Goal: Use online tool/utility: Utilize a website feature to perform a specific function

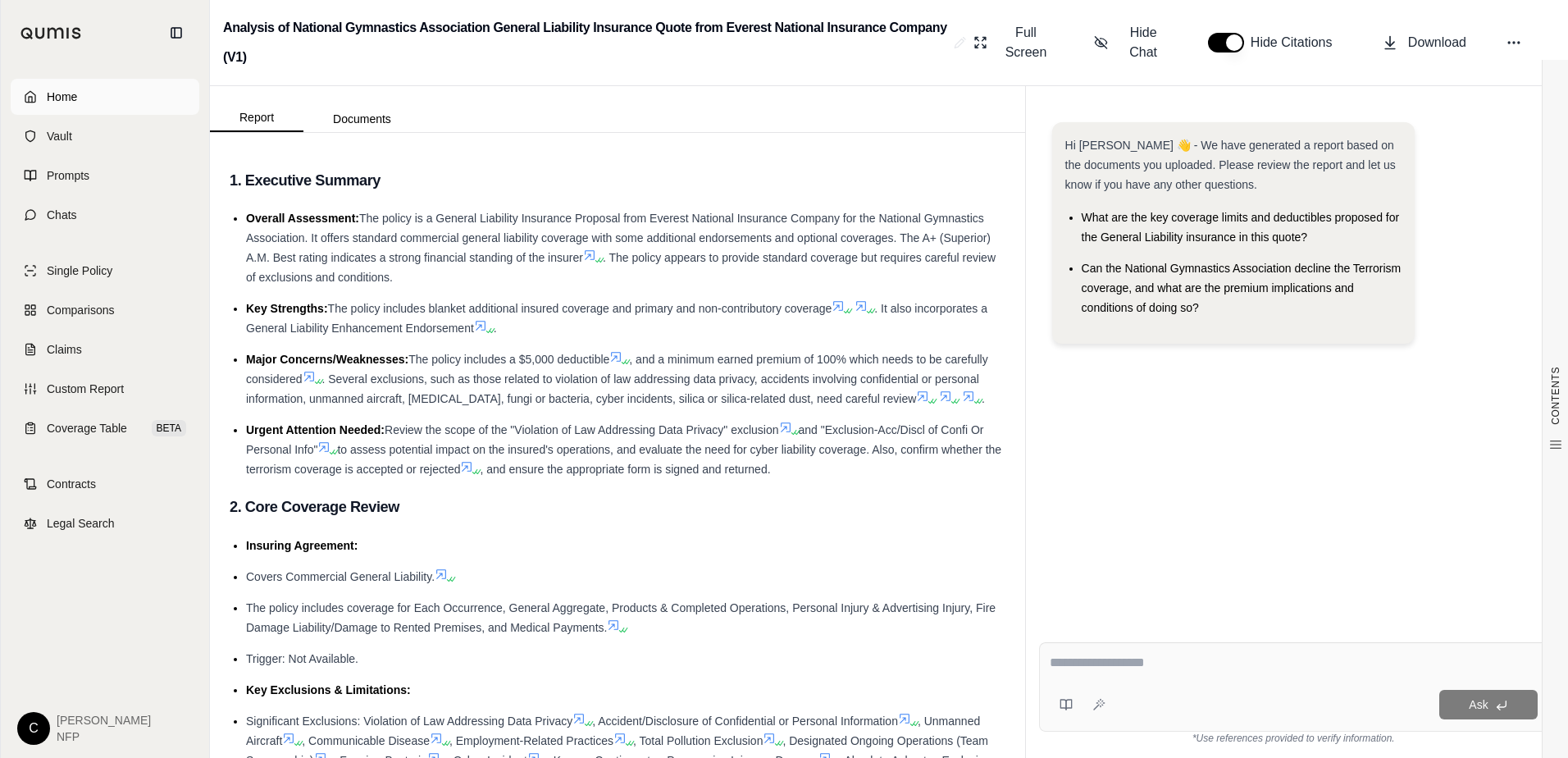
click at [98, 105] on link "Home" at bounding box center [105, 96] width 189 height 36
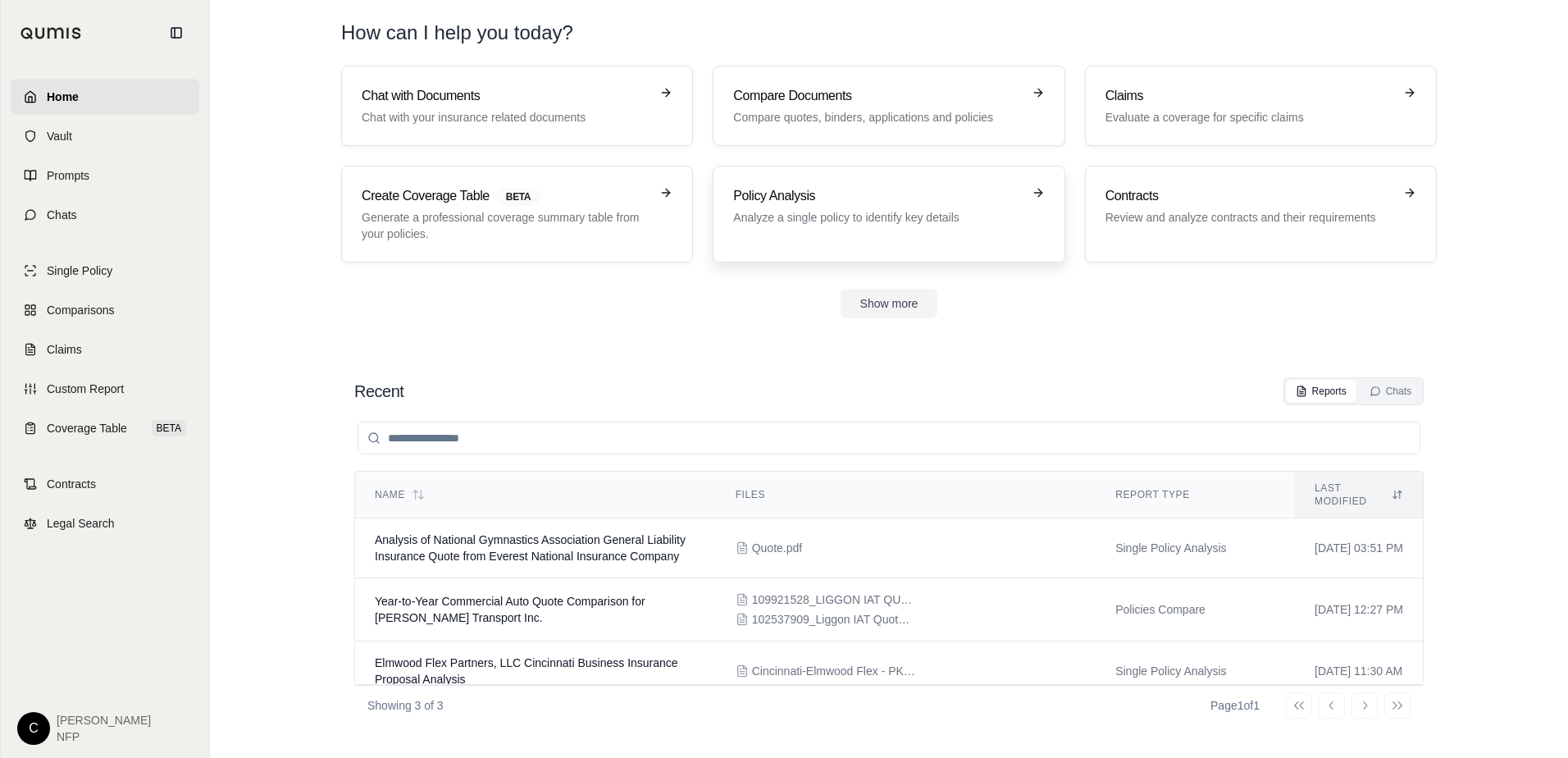
click at [915, 184] on link "Policy Analysis Analyze a single policy to identify key details" at bounding box center [889, 214] width 352 height 97
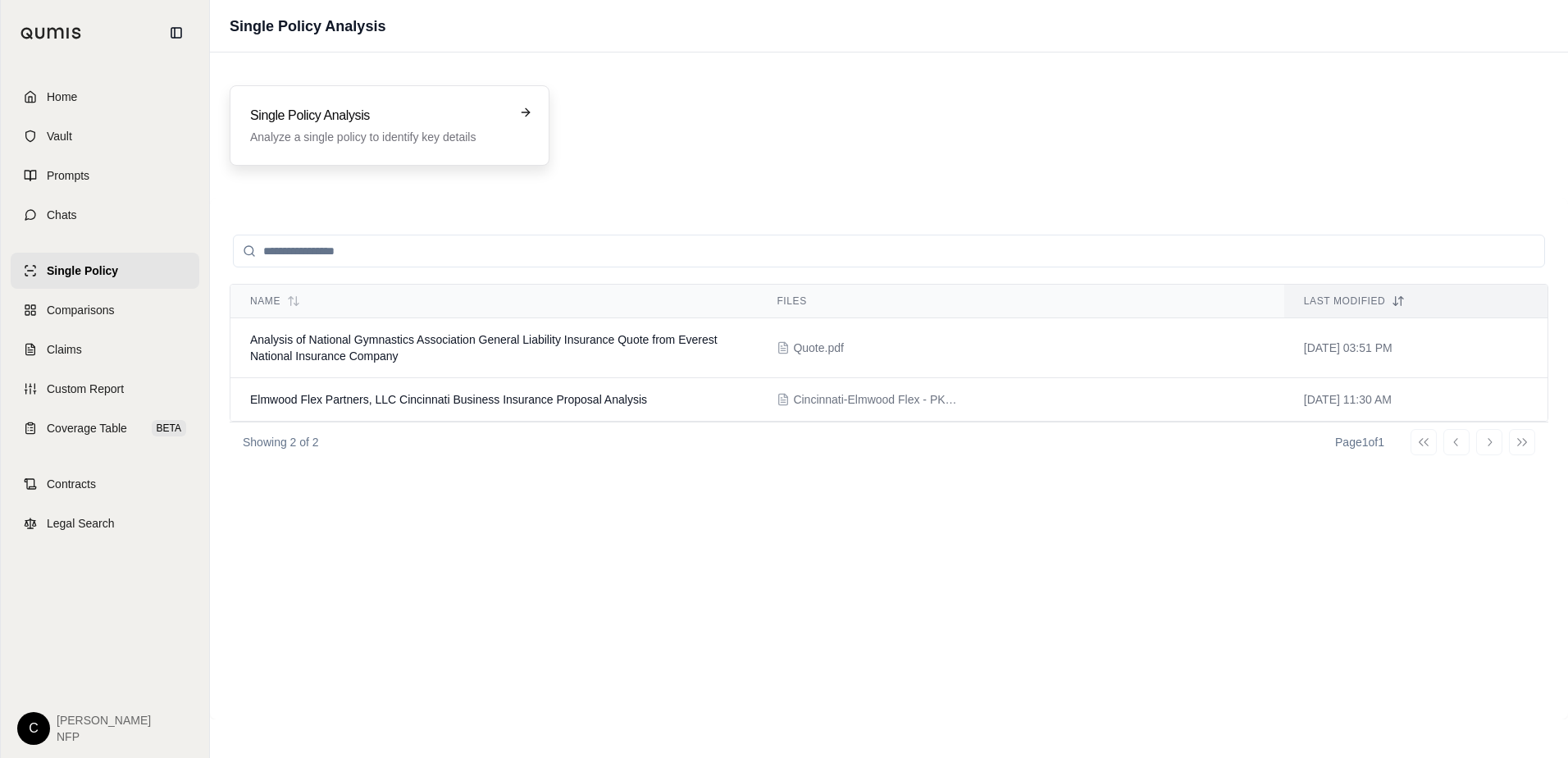
click at [420, 115] on h3 "Single Policy Analysis" at bounding box center [378, 115] width 256 height 19
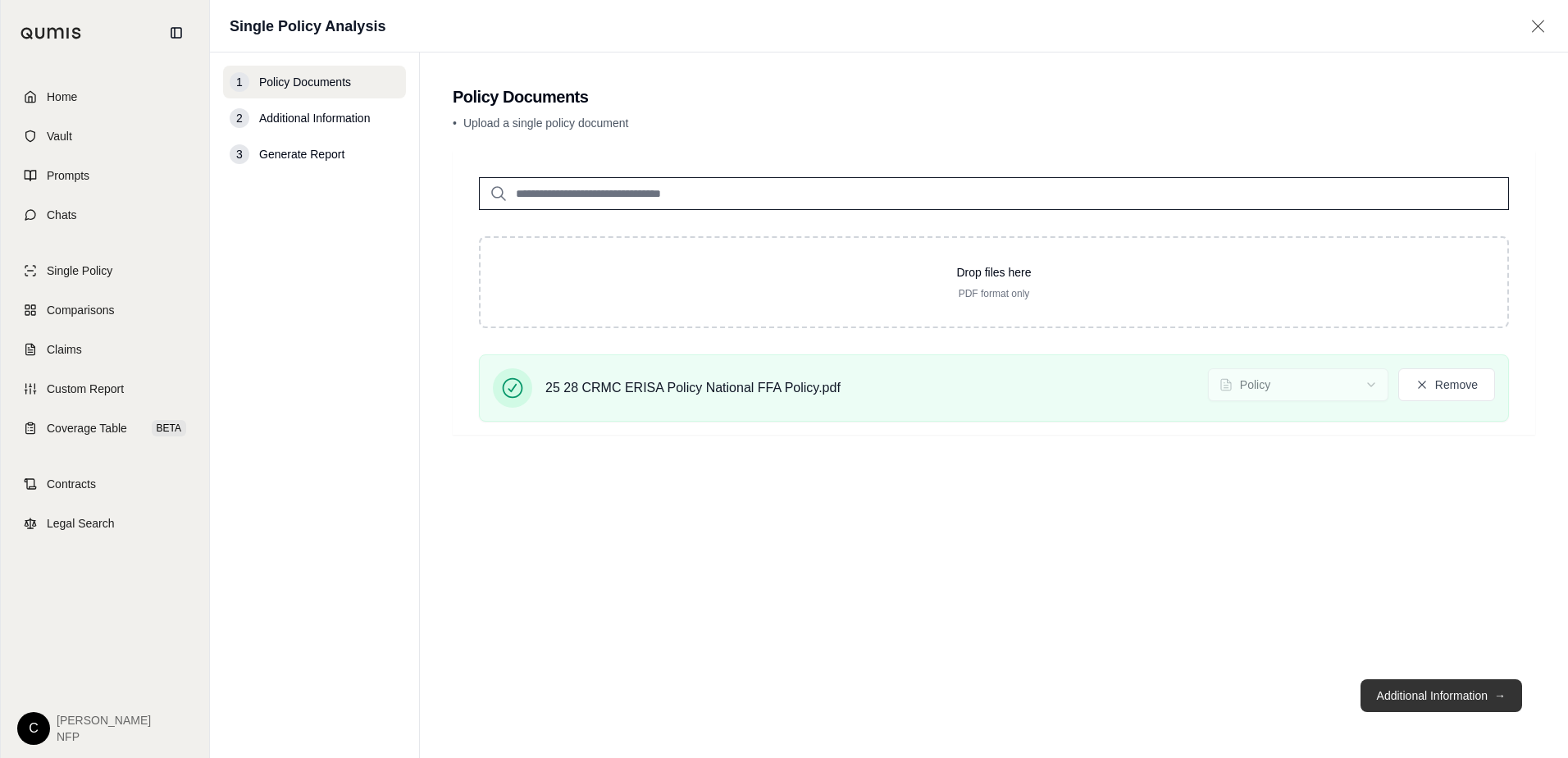
click at [1419, 687] on button "Additional Information →" at bounding box center [1441, 696] width 161 height 33
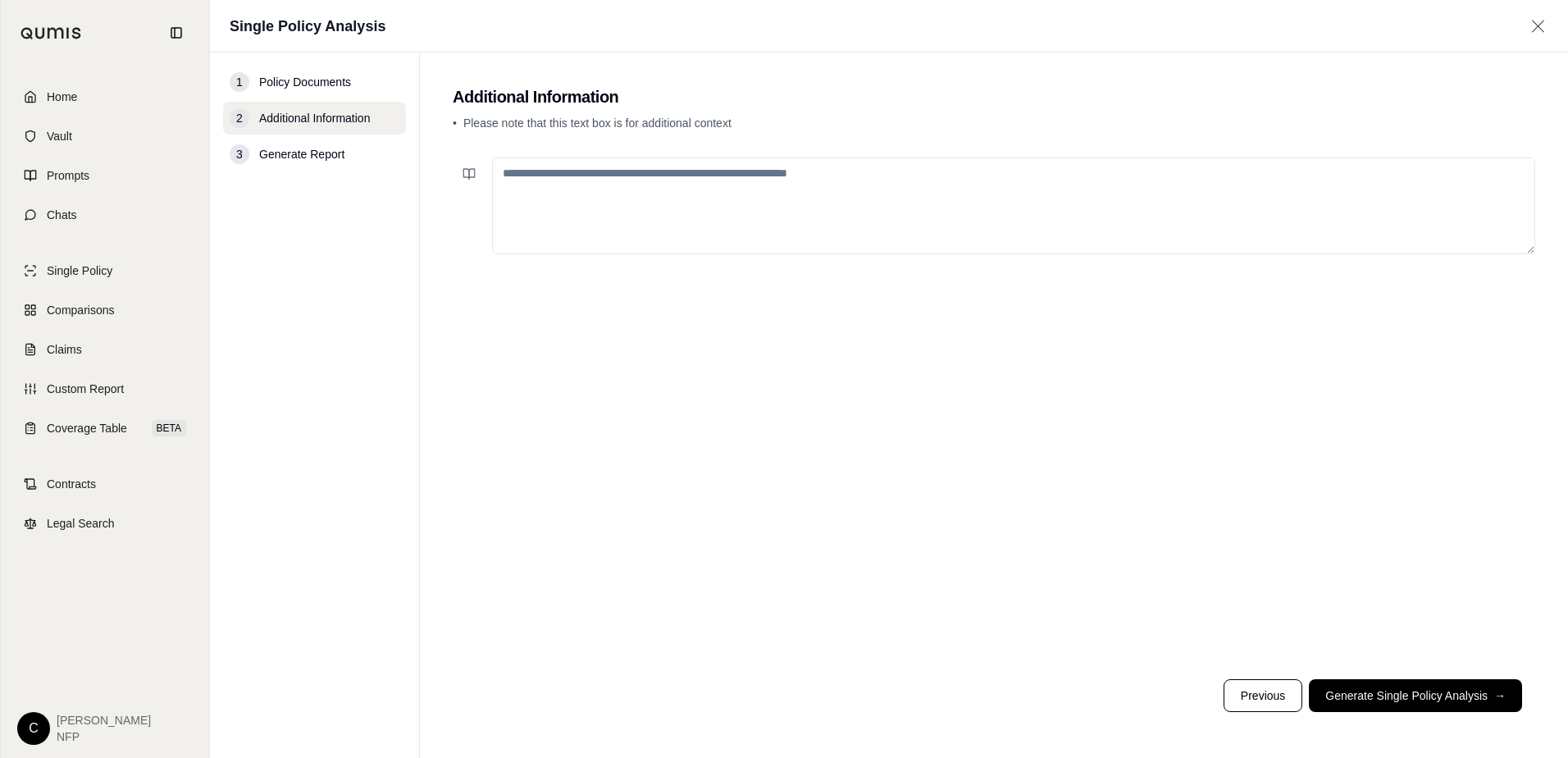
click at [611, 198] on textarea at bounding box center [1014, 206] width 1043 height 97
type textarea "**********"
click at [1385, 687] on button "Generate Single Policy Analysis →" at bounding box center [1416, 696] width 214 height 33
